Goal: Communication & Community: Participate in discussion

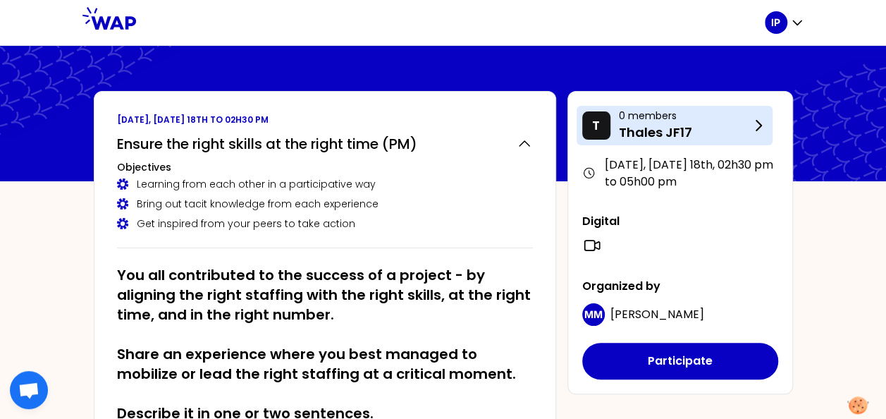
click at [666, 129] on p "Thales JF17" at bounding box center [684, 133] width 131 height 20
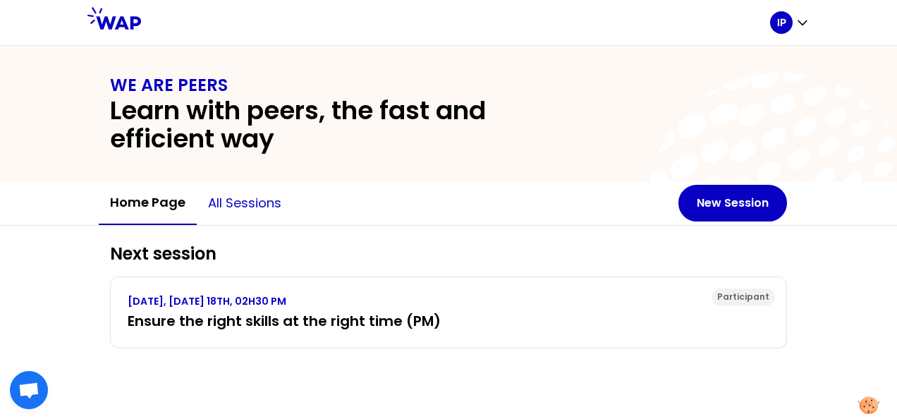
click at [228, 206] on button "All sessions" at bounding box center [245, 203] width 96 height 42
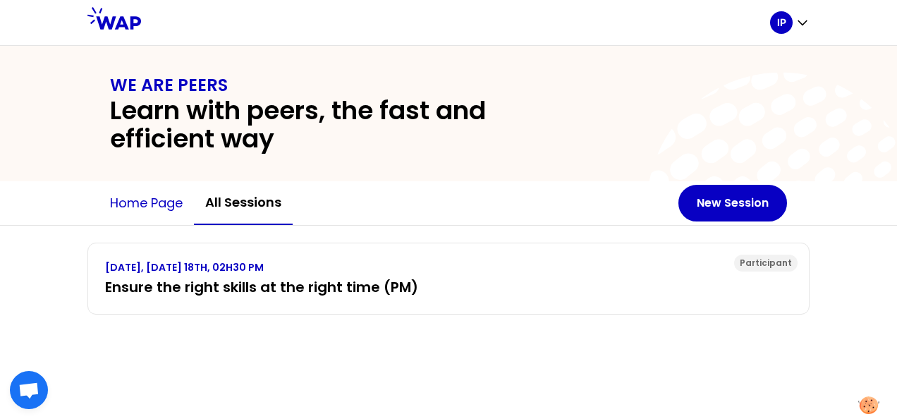
click at [153, 199] on button "Home page" at bounding box center [146, 203] width 95 height 42
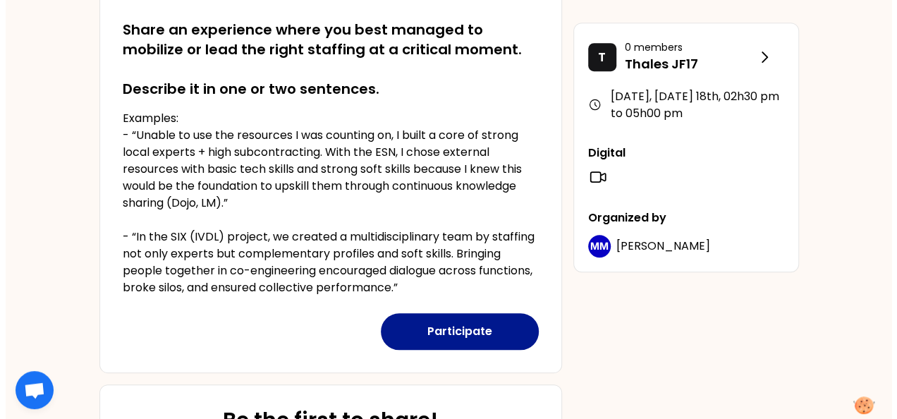
scroll to position [352, 0]
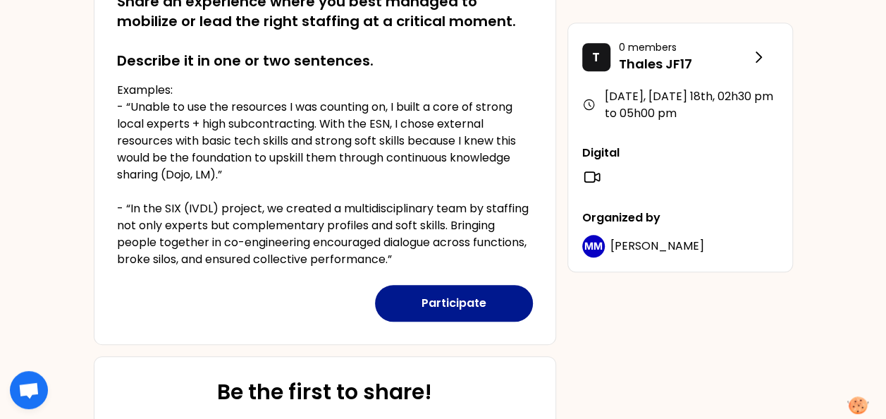
click at [446, 312] on button "Participate" at bounding box center [454, 303] width 158 height 37
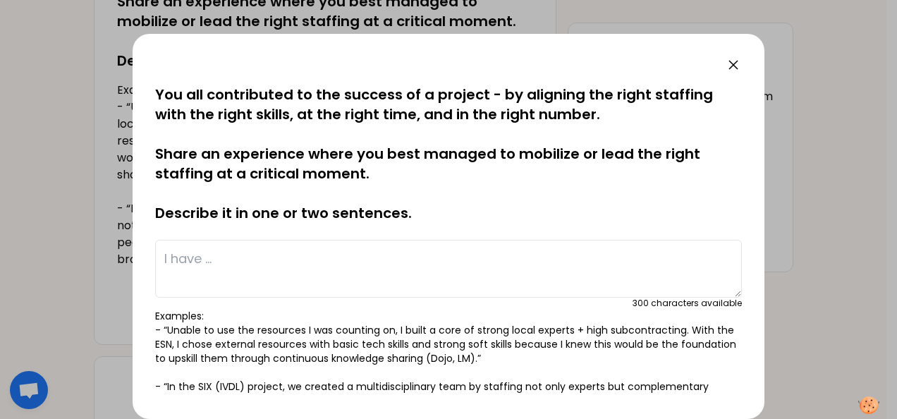
click at [357, 266] on textarea at bounding box center [448, 269] width 587 height 58
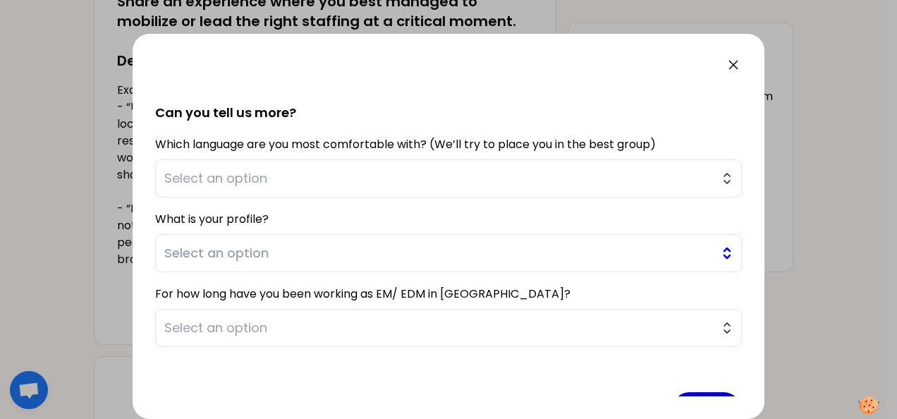
click at [712, 251] on button "Select an option" at bounding box center [448, 253] width 587 height 38
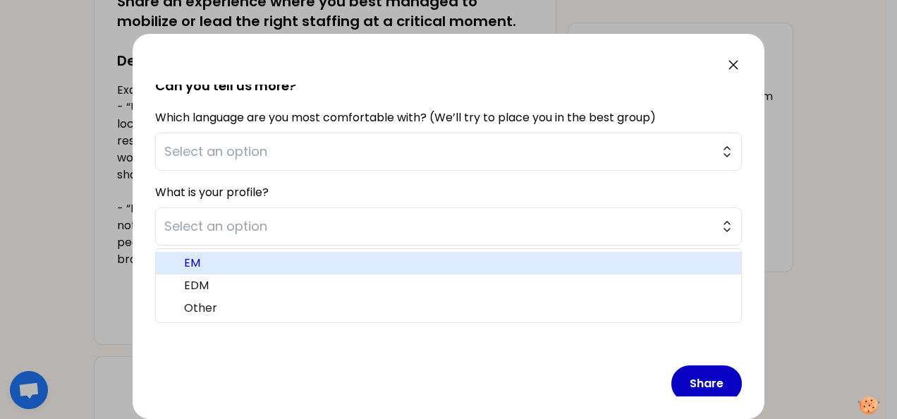
scroll to position [403, 0]
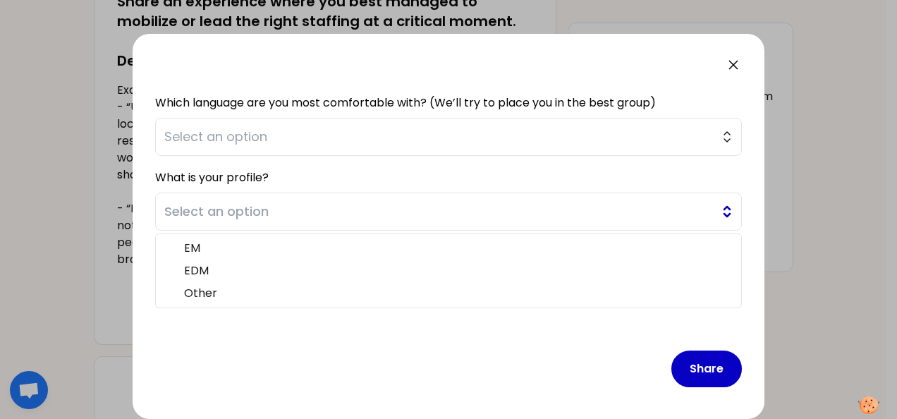
click at [238, 214] on span "Select an option" at bounding box center [438, 212] width 548 height 20
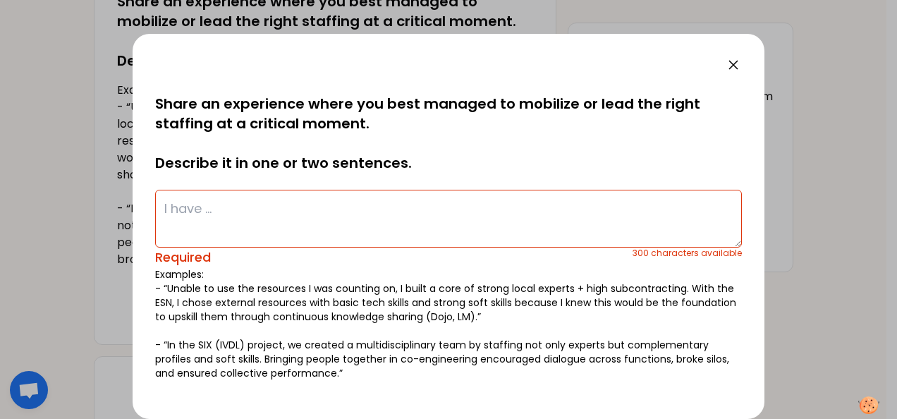
scroll to position [121, 0]
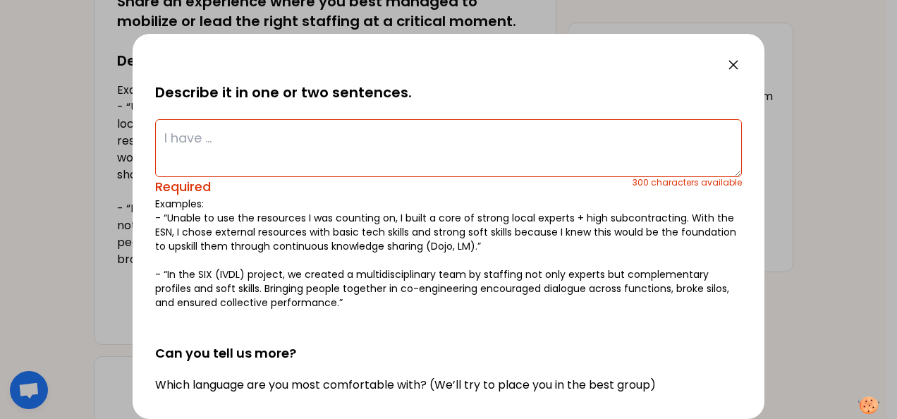
click at [212, 141] on textarea at bounding box center [448, 148] width 587 height 58
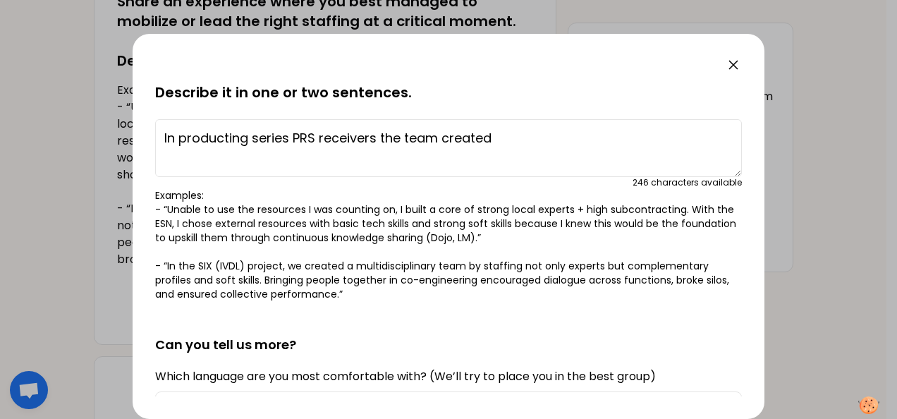
click at [228, 138] on textarea "In producting series PRS receivers the team created" at bounding box center [448, 148] width 587 height 58
click at [493, 141] on textarea "In producing series PRS receivers the team created" at bounding box center [448, 148] width 587 height 58
click at [283, 138] on textarea "In producing series PRS receivers the team created" at bounding box center [448, 148] width 587 height 58
click at [505, 138] on textarea "In producing recirrent PRS receivers the team created" at bounding box center [448, 148] width 587 height 58
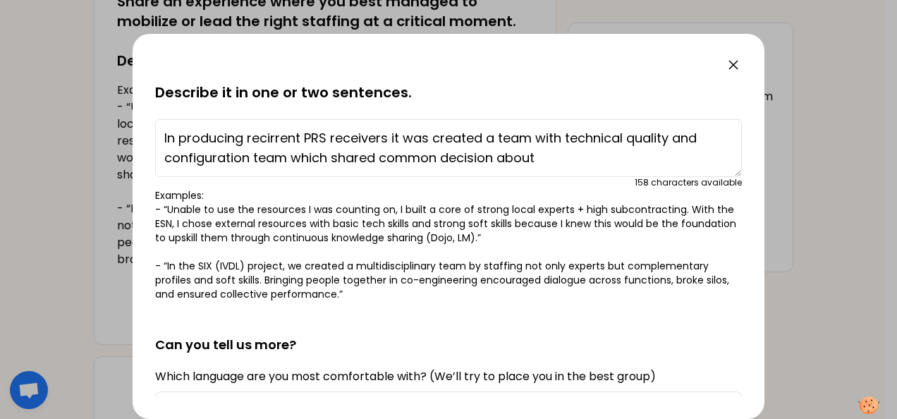
click at [608, 92] on p "You all contributed to the success of a project - by aligning the right staffin…" at bounding box center [448, 33] width 587 height 138
click at [269, 137] on textarea "In producing recirrent PRS receivers it was created a team with technical quali…" at bounding box center [448, 148] width 587 height 58
click at [287, 157] on textarea "In producing recurrent PRS receivers it was created a team with technical quali…" at bounding box center [448, 148] width 587 height 58
click at [533, 157] on textarea "In producing recurrent PRS receivers it was created a team with technical quali…" at bounding box center [448, 148] width 587 height 58
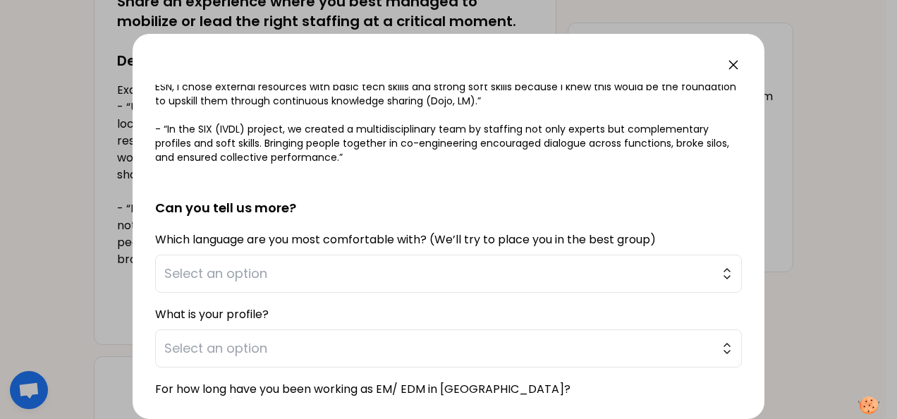
scroll to position [394, 0]
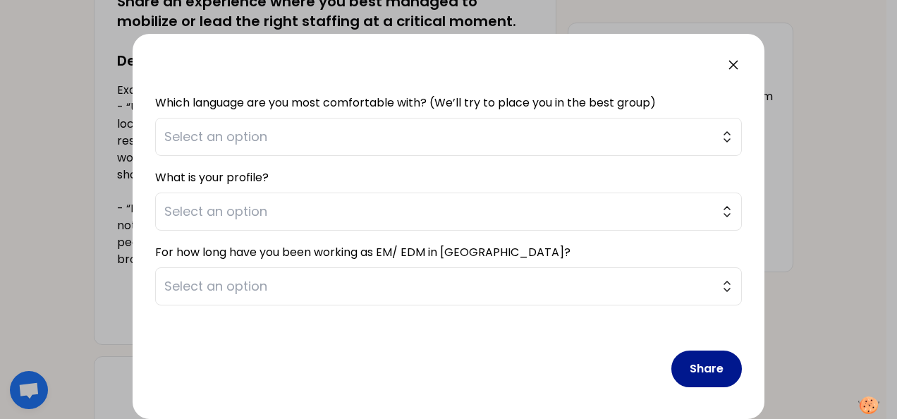
type textarea "In producing recurrent PRS receivers it was created a team with technical quali…"
click at [694, 357] on button "Share" at bounding box center [706, 368] width 70 height 37
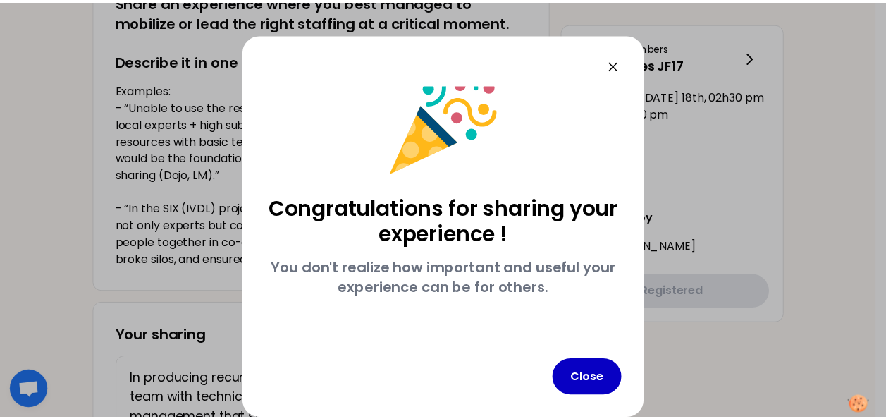
scroll to position [24, 0]
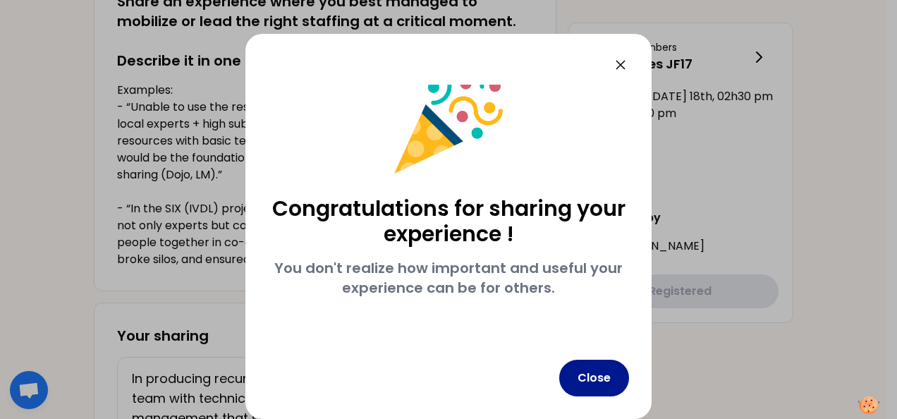
click at [587, 371] on button "Close" at bounding box center [594, 378] width 70 height 37
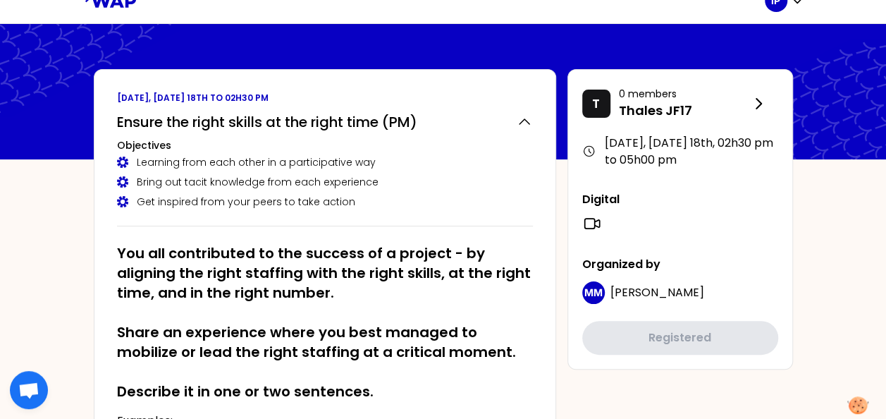
scroll to position [0, 0]
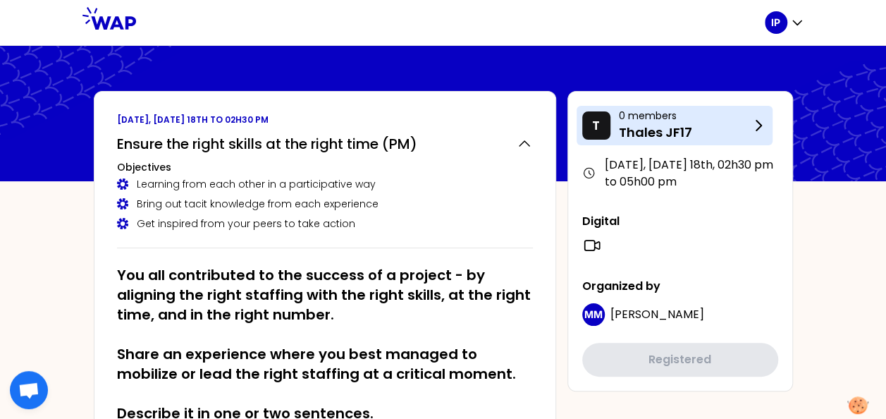
click at [637, 138] on p "Thales JF17" at bounding box center [684, 133] width 131 height 20
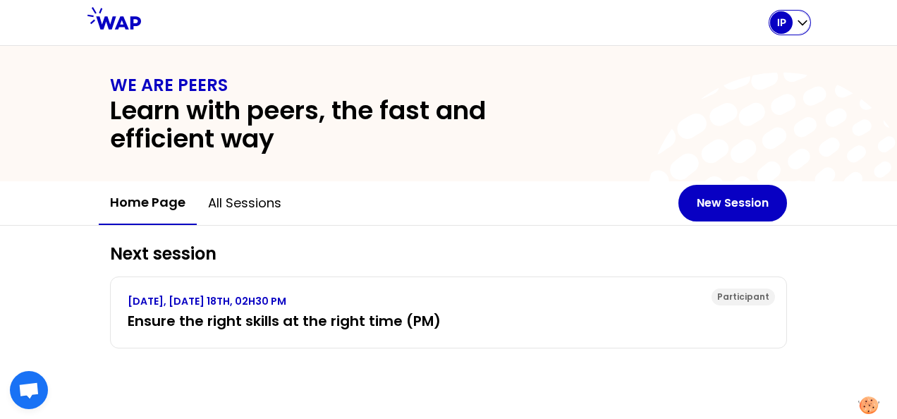
click at [802, 27] on icon "button" at bounding box center [802, 23] width 14 height 14
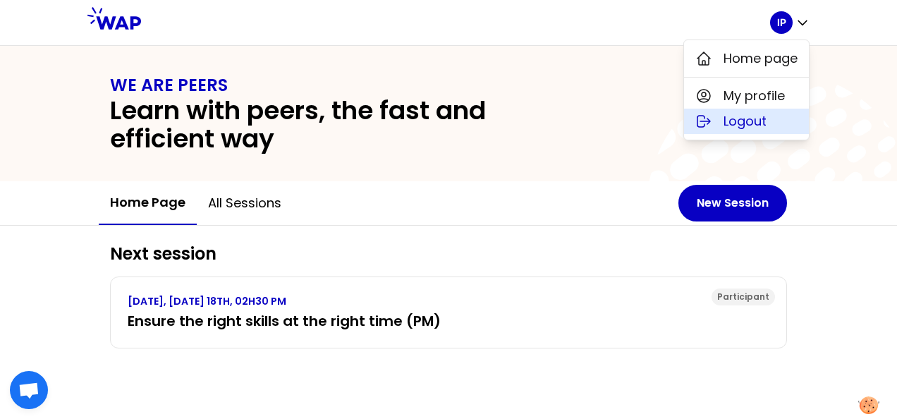
click at [761, 114] on span "Logout" at bounding box center [744, 121] width 43 height 20
